Goal: Information Seeking & Learning: Find specific fact

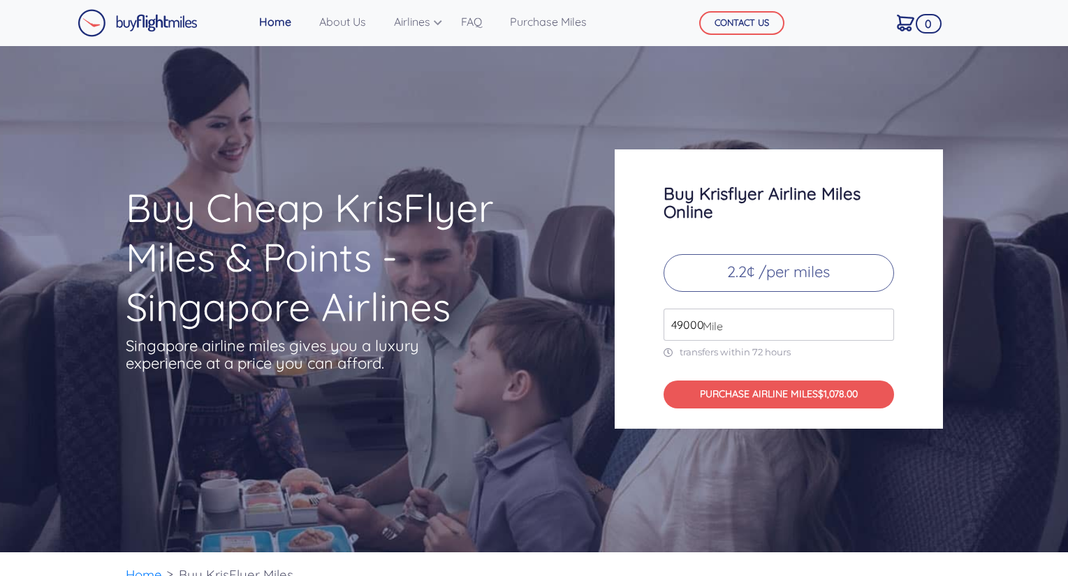
click at [699, 328] on span "Mile" at bounding box center [709, 326] width 27 height 17
click at [700, 325] on span "Mile" at bounding box center [709, 326] width 27 height 17
click at [689, 323] on input "49000" at bounding box center [778, 325] width 230 height 32
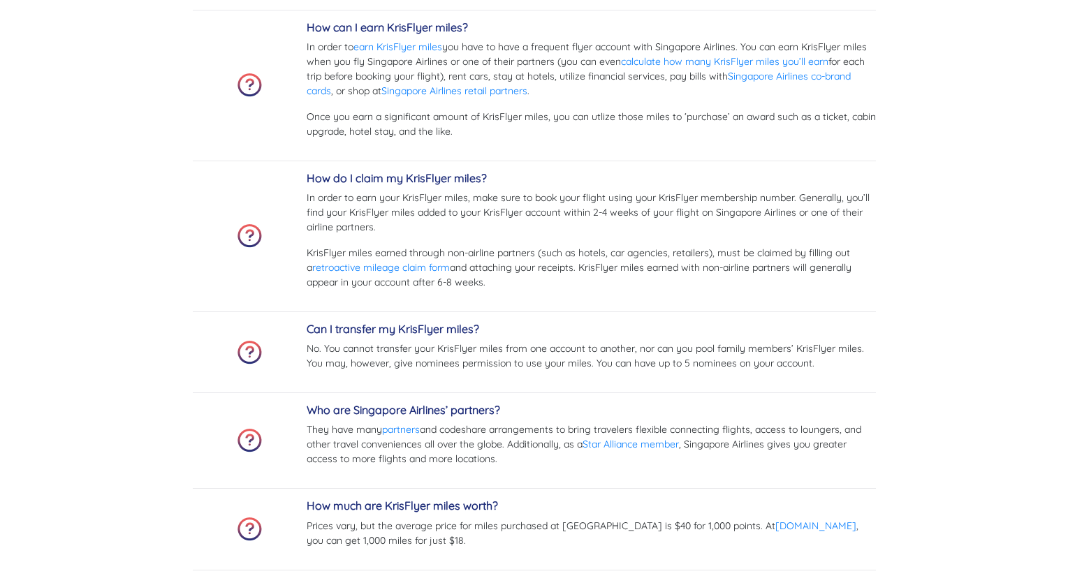
scroll to position [3841, 0]
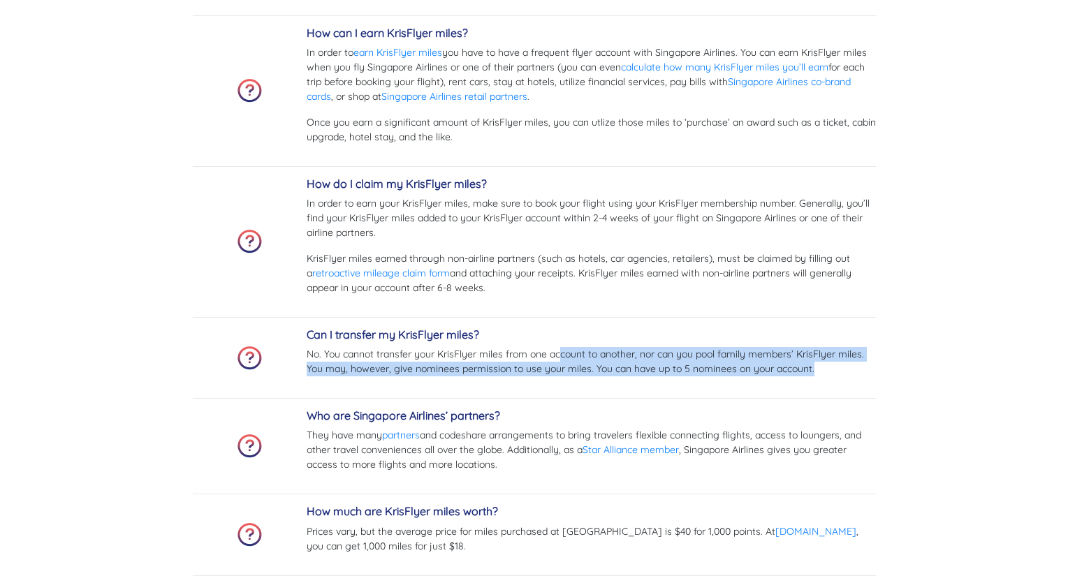
drag, startPoint x: 561, startPoint y: 352, endPoint x: 836, endPoint y: 374, distance: 276.1
click at [836, 374] on p "No. You cannot transfer your KrisFlyer miles from one account to another, nor c…" at bounding box center [591, 361] width 569 height 29
drag, startPoint x: 836, startPoint y: 374, endPoint x: 802, endPoint y: 333, distance: 53.1
click at [802, 333] on div "Can I transfer my KrisFlyer miles? No. You cannot transfer your KrisFlyer miles…" at bounding box center [591, 357] width 569 height 59
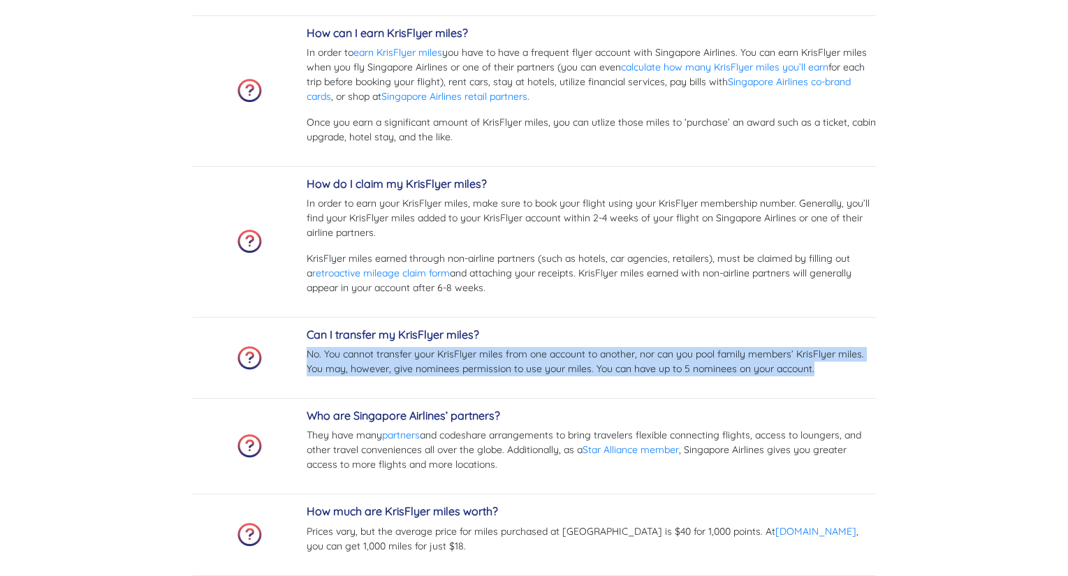
click at [802, 333] on h5 "Can I transfer my KrisFlyer miles?" at bounding box center [591, 334] width 569 height 13
drag, startPoint x: 802, startPoint y: 333, endPoint x: 832, endPoint y: 362, distance: 42.0
click at [830, 362] on div "Can I transfer my KrisFlyer miles? No. You cannot transfer your KrisFlyer miles…" at bounding box center [591, 357] width 569 height 59
click at [852, 365] on p "No. You cannot transfer your KrisFlyer miles from one account to another, nor c…" at bounding box center [591, 361] width 569 height 29
drag, startPoint x: 852, startPoint y: 365, endPoint x: 795, endPoint y: 330, distance: 66.7
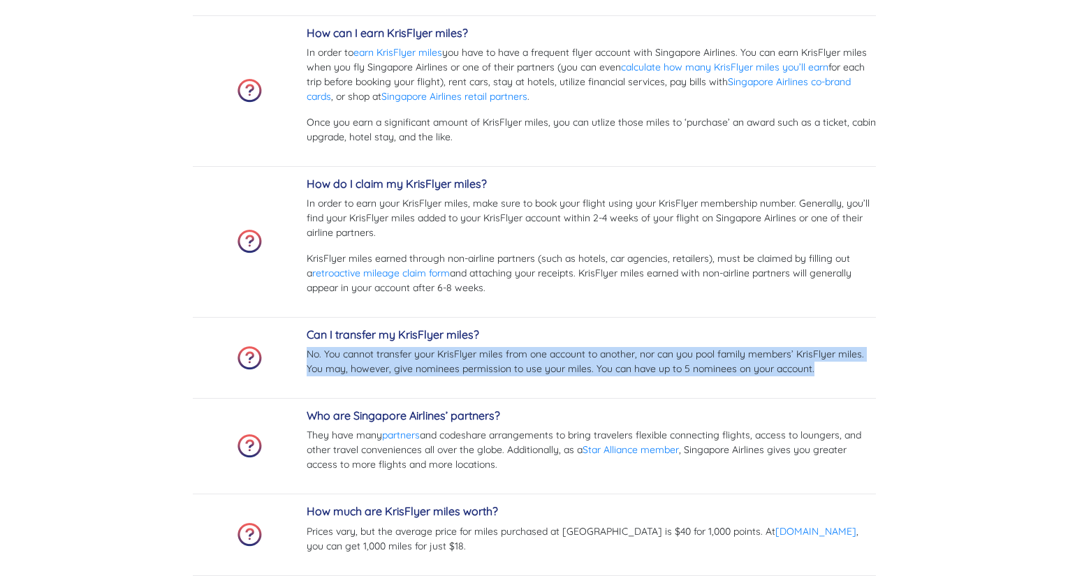
click at [798, 331] on div "Can I transfer my KrisFlyer miles? No. You cannot transfer your KrisFlyer miles…" at bounding box center [591, 357] width 569 height 59
click at [795, 330] on h5 "Can I transfer my KrisFlyer miles?" at bounding box center [591, 334] width 569 height 13
drag, startPoint x: 795, startPoint y: 330, endPoint x: 843, endPoint y: 364, distance: 58.7
click at [840, 364] on div "Can I transfer my KrisFlyer miles? No. You cannot transfer your KrisFlyer miles…" at bounding box center [591, 357] width 569 height 59
click at [848, 364] on p "No. You cannot transfer your KrisFlyer miles from one account to another, nor c…" at bounding box center [591, 361] width 569 height 29
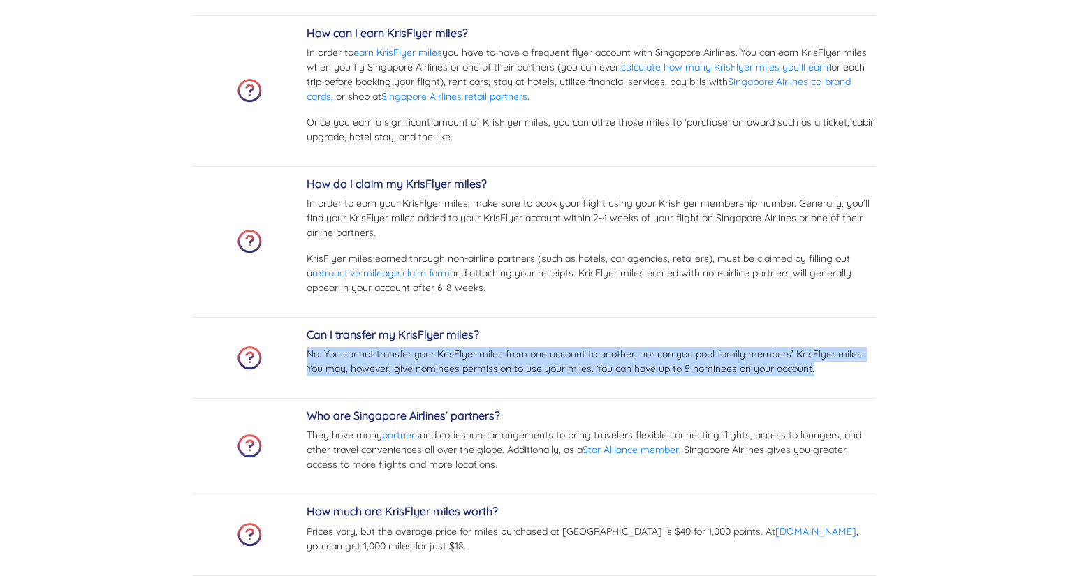
drag, startPoint x: 848, startPoint y: 364, endPoint x: 784, endPoint y: 328, distance: 73.8
click at [784, 328] on div "Can I transfer my KrisFlyer miles? No. You cannot transfer your KrisFlyer miles…" at bounding box center [591, 357] width 569 height 59
click at [782, 328] on div "Can I transfer my KrisFlyer miles? No. You cannot transfer your KrisFlyer miles…" at bounding box center [534, 358] width 683 height 81
drag, startPoint x: 782, startPoint y: 328, endPoint x: 849, endPoint y: 372, distance: 80.2
click at [849, 372] on div "Can I transfer my KrisFlyer miles? No. You cannot transfer your KrisFlyer miles…" at bounding box center [591, 357] width 569 height 59
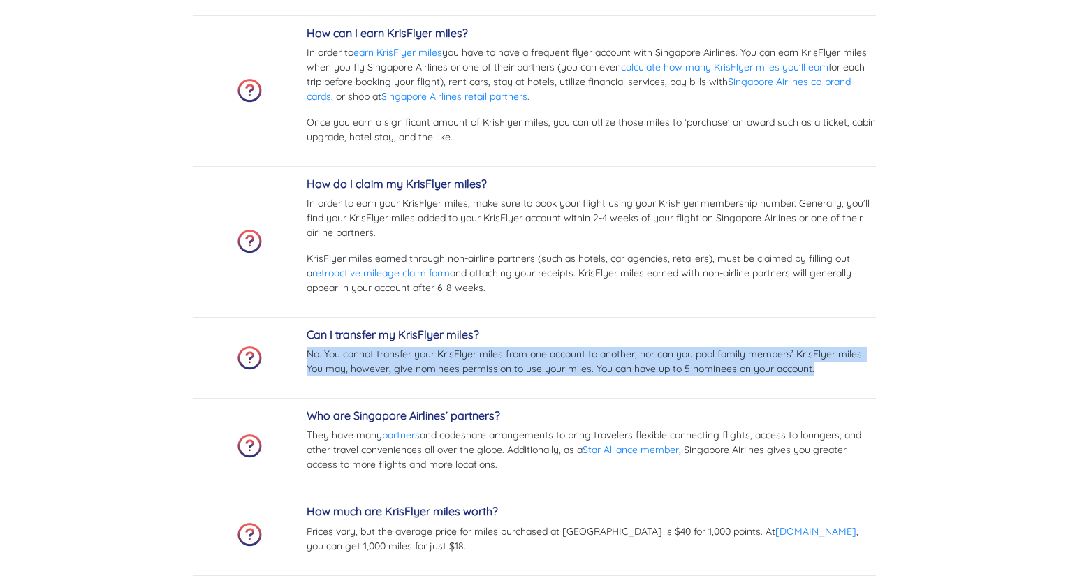
click at [849, 372] on p "No. You cannot transfer your KrisFlyer miles from one account to another, nor c…" at bounding box center [591, 361] width 569 height 29
drag, startPoint x: 849, startPoint y: 372, endPoint x: 808, endPoint y: 340, distance: 52.2
click at [808, 340] on div "Can I transfer my KrisFlyer miles? No. You cannot transfer your KrisFlyer miles…" at bounding box center [591, 357] width 569 height 59
click at [807, 340] on h5 "Can I transfer my KrisFlyer miles?" at bounding box center [591, 334] width 569 height 13
drag, startPoint x: 807, startPoint y: 340, endPoint x: 843, endPoint y: 370, distance: 46.6
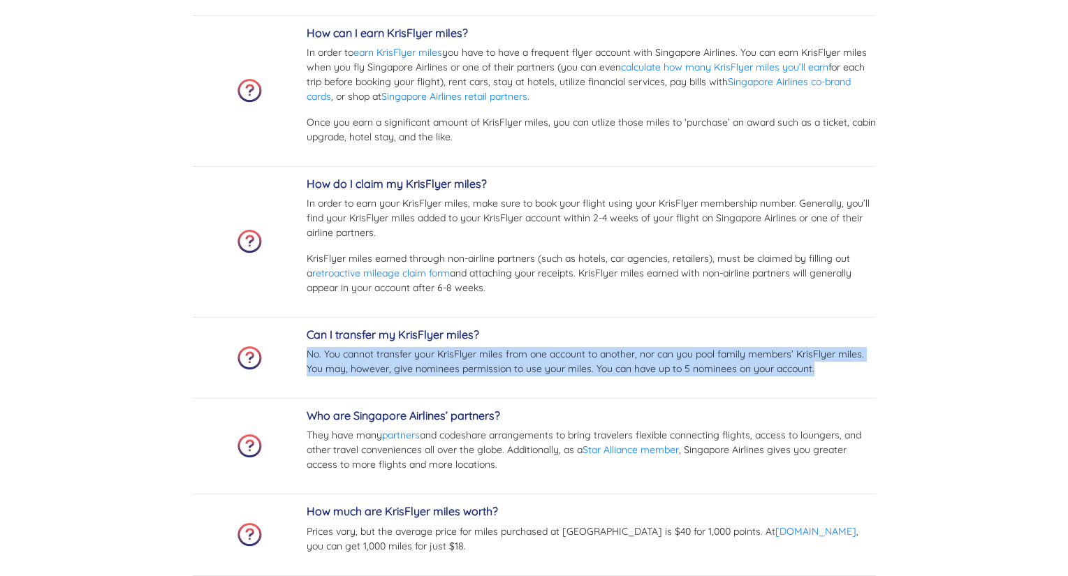
click at [842, 370] on div "Can I transfer my KrisFlyer miles? No. You cannot transfer your KrisFlyer miles…" at bounding box center [591, 357] width 569 height 59
click at [852, 372] on p "No. You cannot transfer your KrisFlyer miles from one account to another, nor c…" at bounding box center [591, 361] width 569 height 29
drag, startPoint x: 852, startPoint y: 372, endPoint x: 794, endPoint y: 332, distance: 70.3
click at [797, 333] on div "Can I transfer my KrisFlyer miles? No. You cannot transfer your KrisFlyer miles…" at bounding box center [591, 357] width 569 height 59
click at [794, 332] on h5 "Can I transfer my KrisFlyer miles?" at bounding box center [591, 334] width 569 height 13
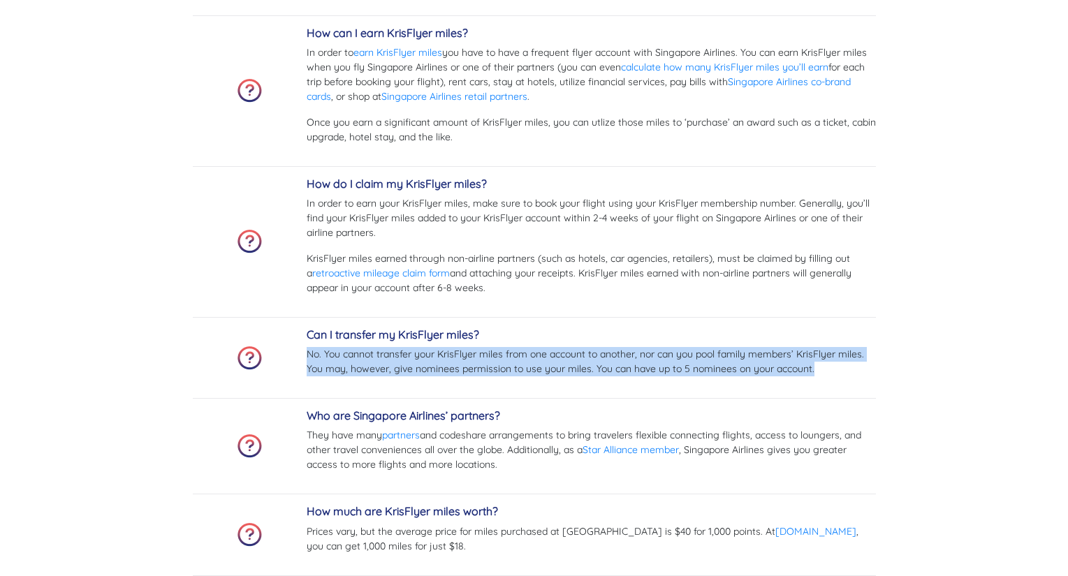
drag, startPoint x: 794, startPoint y: 332, endPoint x: 857, endPoint y: 374, distance: 75.9
click at [856, 374] on div "Can I transfer my KrisFlyer miles? No. You cannot transfer your KrisFlyer miles…" at bounding box center [591, 357] width 569 height 59
click at [858, 374] on p "No. You cannot transfer your KrisFlyer miles from one account to another, nor c…" at bounding box center [591, 361] width 569 height 29
drag, startPoint x: 858, startPoint y: 374, endPoint x: 782, endPoint y: 337, distance: 84.3
click at [786, 337] on div "Can I transfer my KrisFlyer miles? No. You cannot transfer your KrisFlyer miles…" at bounding box center [591, 357] width 569 height 59
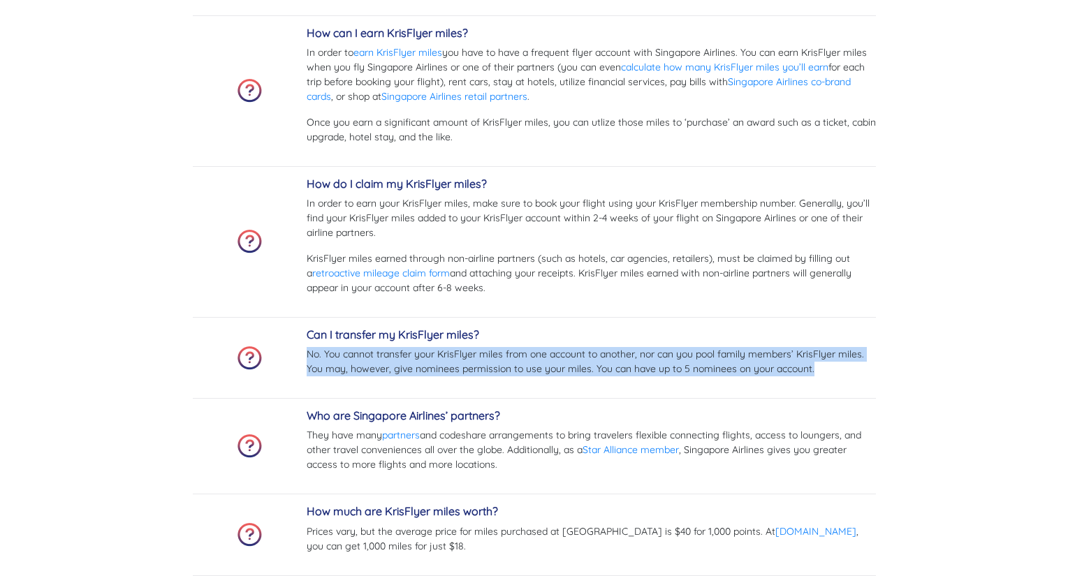
click at [782, 337] on h5 "Can I transfer my KrisFlyer miles?" at bounding box center [591, 334] width 569 height 13
drag, startPoint x: 782, startPoint y: 337, endPoint x: 828, endPoint y: 364, distance: 53.5
click at [828, 364] on div "Can I transfer my KrisFlyer miles? No. You cannot transfer your KrisFlyer miles…" at bounding box center [591, 357] width 569 height 59
click at [833, 364] on p "No. You cannot transfer your KrisFlyer miles from one account to another, nor c…" at bounding box center [591, 361] width 569 height 29
drag, startPoint x: 833, startPoint y: 364, endPoint x: 773, endPoint y: 333, distance: 67.5
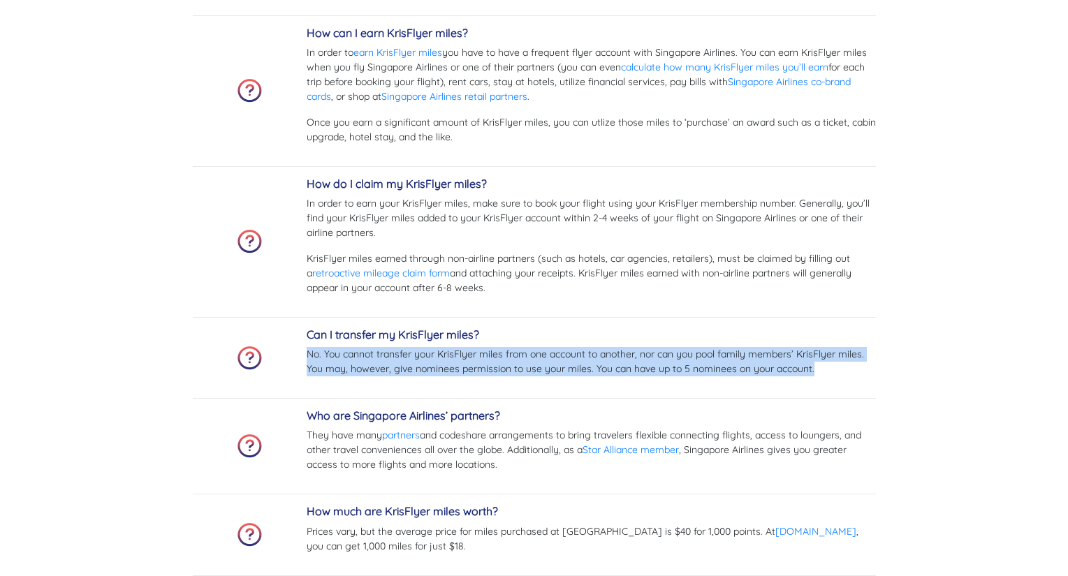
click at [774, 333] on div "Can I transfer my KrisFlyer miles? No. You cannot transfer your KrisFlyer miles…" at bounding box center [591, 357] width 569 height 59
click at [772, 332] on h5 "Can I transfer my KrisFlyer miles?" at bounding box center [591, 334] width 569 height 13
drag, startPoint x: 772, startPoint y: 332, endPoint x: 825, endPoint y: 369, distance: 65.3
click at [825, 369] on div "Can I transfer my KrisFlyer miles? No. You cannot transfer your KrisFlyer miles…" at bounding box center [591, 357] width 569 height 59
click at [826, 369] on p "No. You cannot transfer your KrisFlyer miles from one account to another, nor c…" at bounding box center [591, 361] width 569 height 29
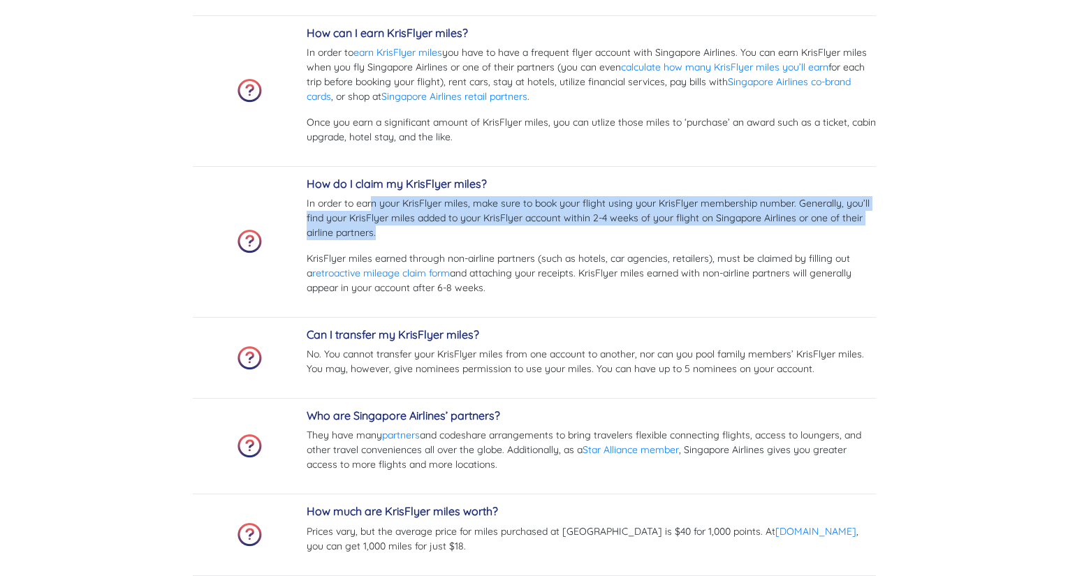
drag, startPoint x: 464, startPoint y: 244, endPoint x: 505, endPoint y: 254, distance: 41.8
click at [500, 253] on div "How do I claim my KrisFlyer miles? In order to earn your KrisFlyer miles, make …" at bounding box center [591, 241] width 569 height 129
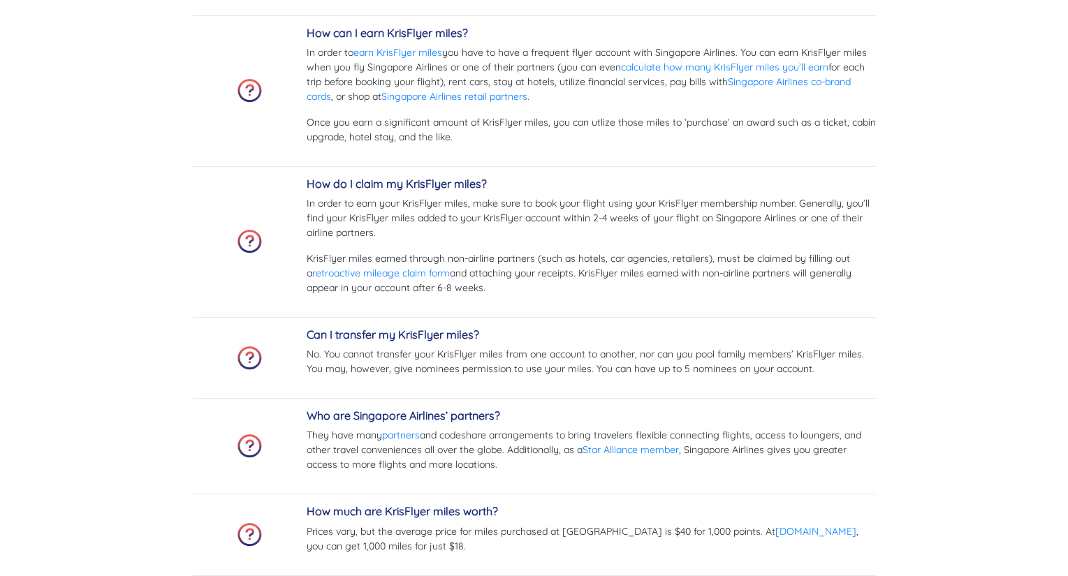
click at [545, 243] on div "How do I claim my KrisFlyer miles? In order to earn your KrisFlyer miles, make …" at bounding box center [591, 241] width 569 height 129
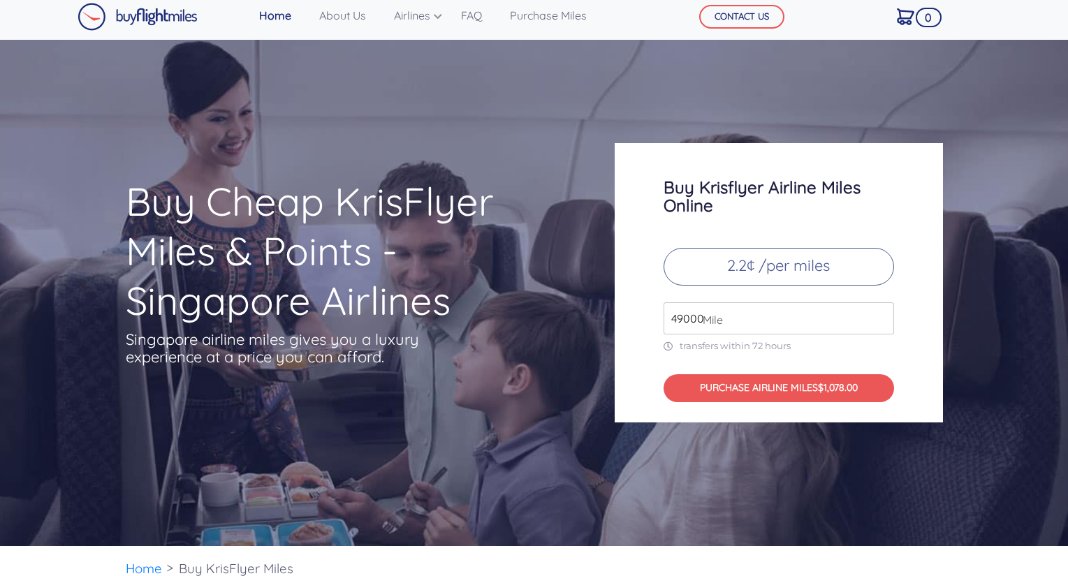
scroll to position [0, 0]
